Goal: Task Accomplishment & Management: Complete application form

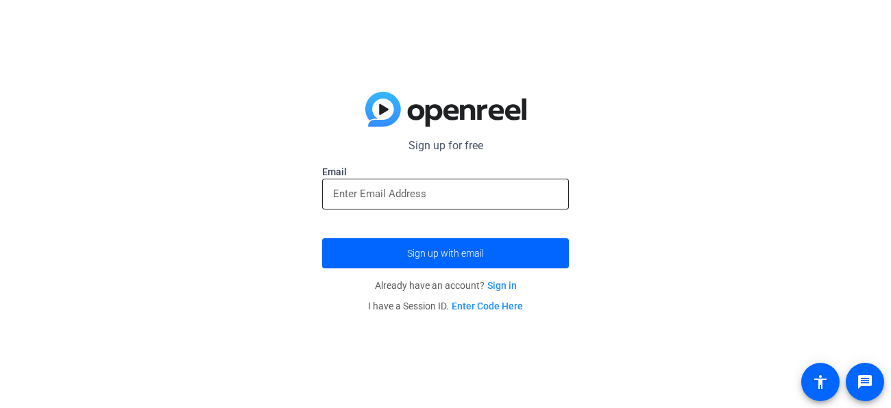
click at [396, 206] on div at bounding box center [445, 194] width 225 height 31
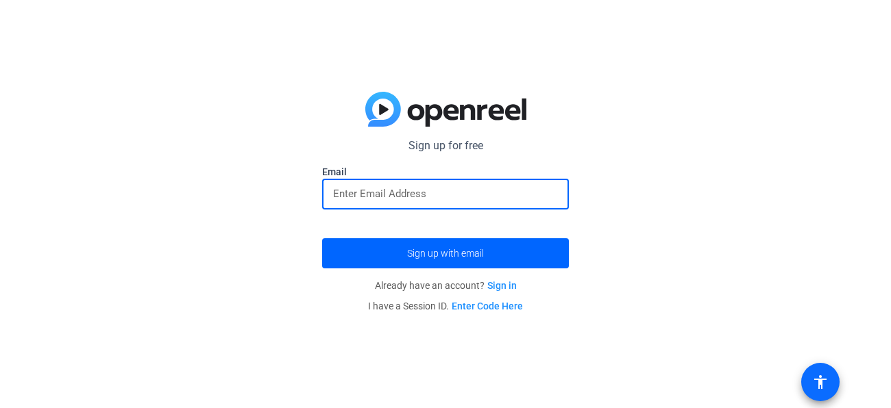
click at [826, 384] on mat-icon "accessibility" at bounding box center [820, 382] width 16 height 16
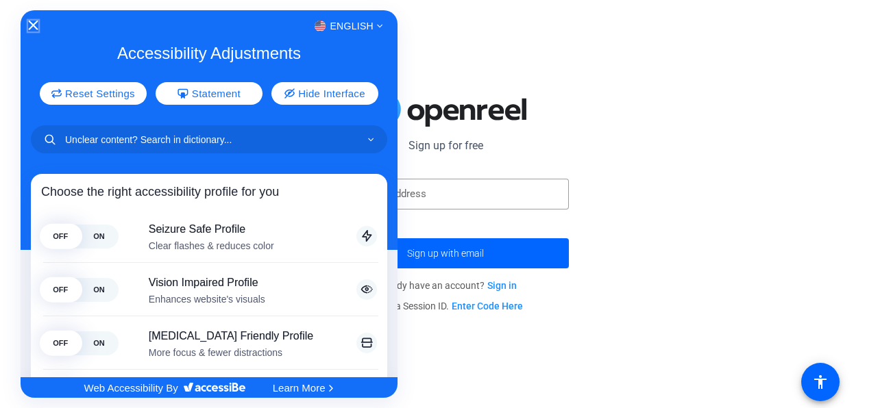
click at [29, 23] on icon "Close Accessibility Interface" at bounding box center [34, 26] width 10 height 10
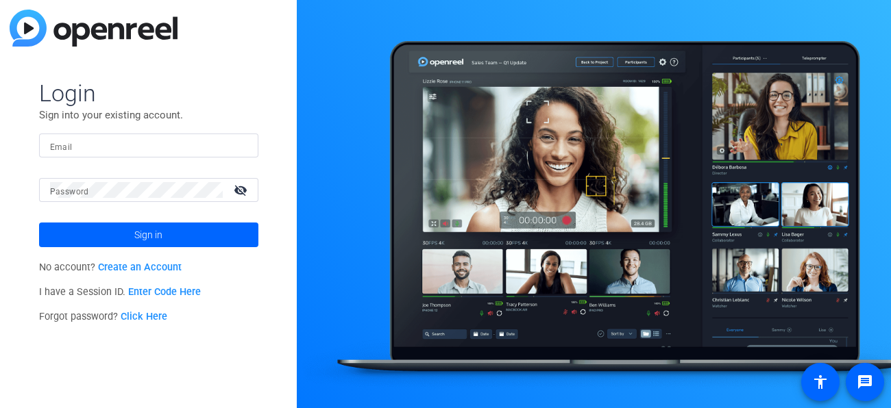
click at [534, 173] on div at bounding box center [594, 204] width 594 height 408
click at [68, 146] on mat-label "Email" at bounding box center [61, 148] width 23 height 10
click at [68, 146] on input "Email" at bounding box center [148, 146] width 197 height 16
type input "\\\\\\"
